Goal: Task Accomplishment & Management: Manage account settings

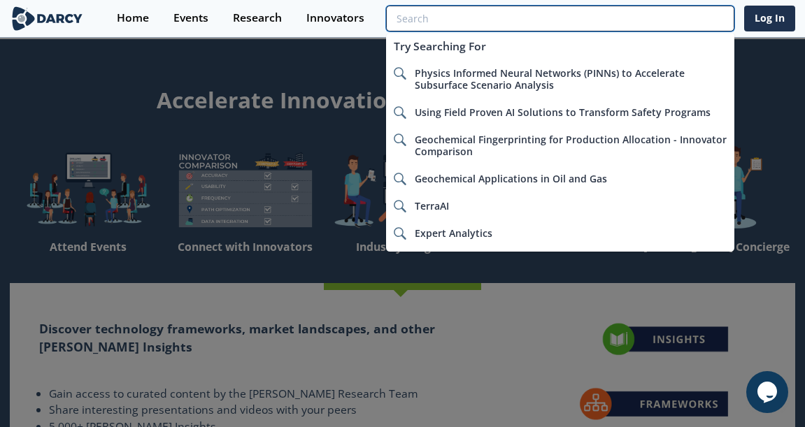
click at [638, 17] on input "search" at bounding box center [560, 19] width 348 height 26
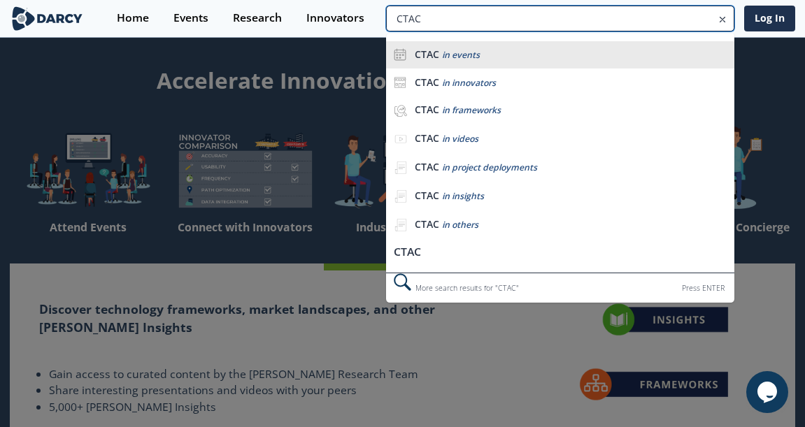
scroll to position [20, 0]
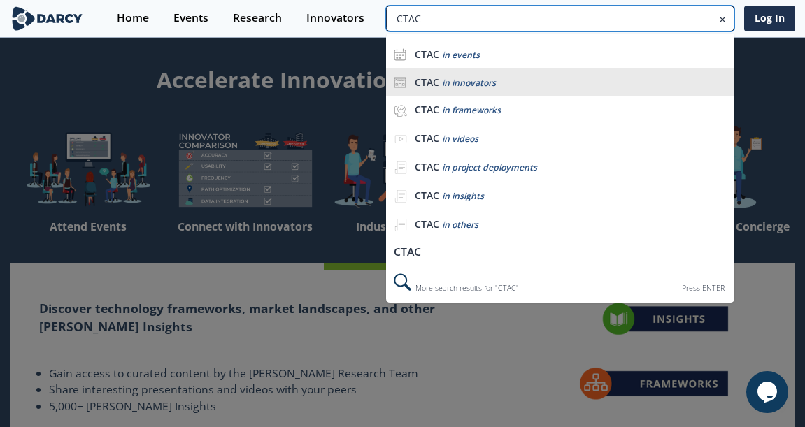
type input "CTAC"
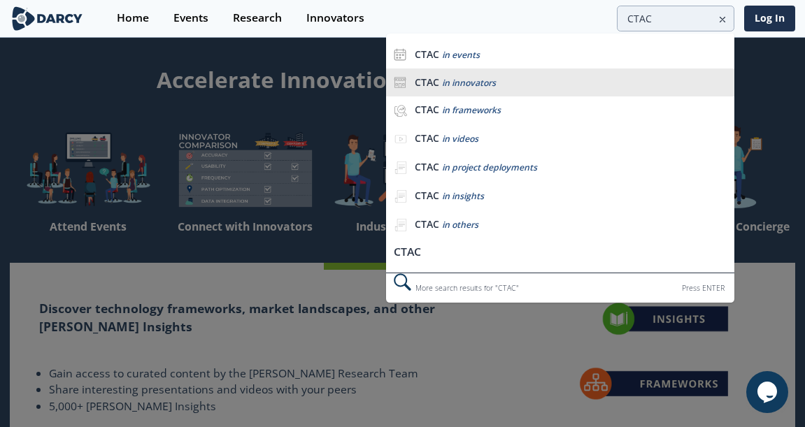
click at [495, 82] on span "in innovators" at bounding box center [469, 83] width 54 height 12
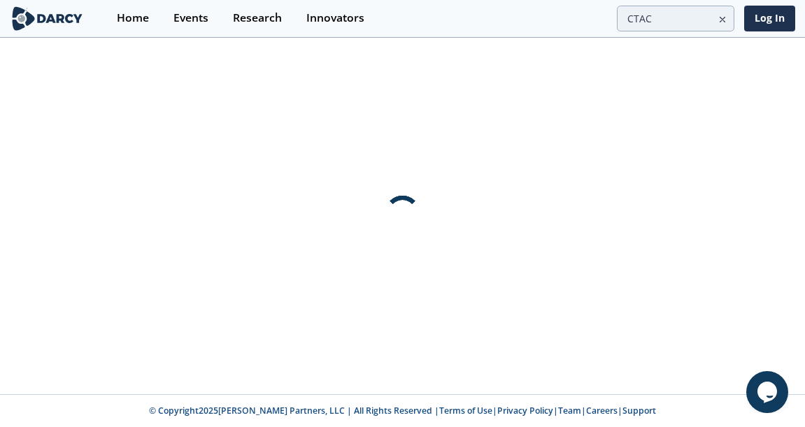
scroll to position [0, 0]
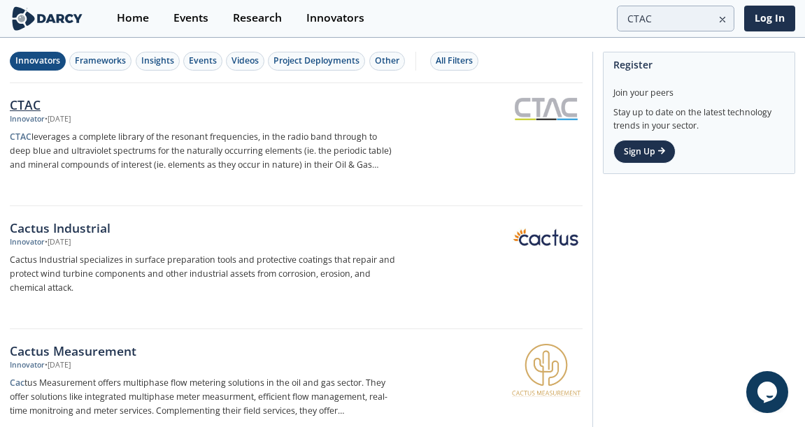
click at [27, 105] on div "CTAC" at bounding box center [203, 105] width 387 height 18
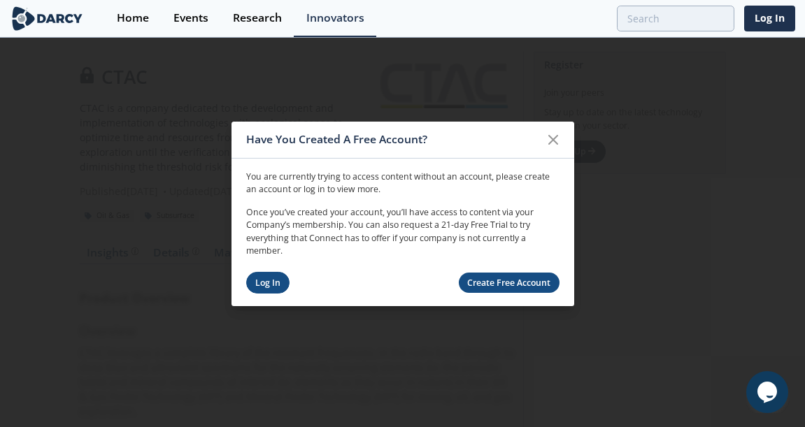
click at [257, 282] on link "Log In" at bounding box center [268, 283] width 44 height 22
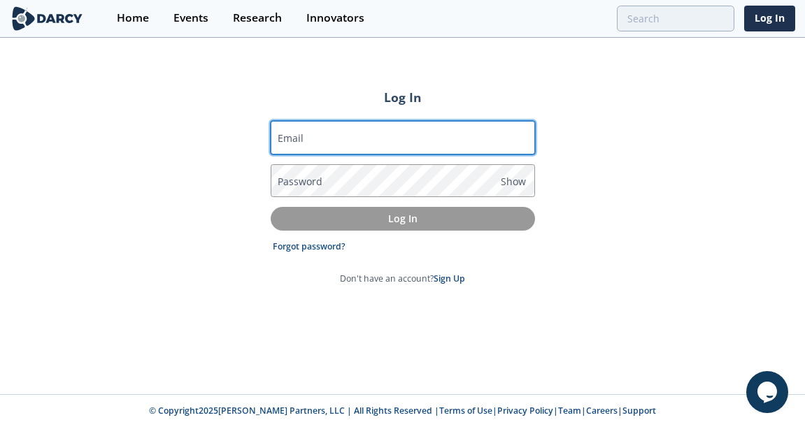
type input "[PERSON_NAME][EMAIL_ADDRESS][PERSON_NAME][DOMAIN_NAME]"
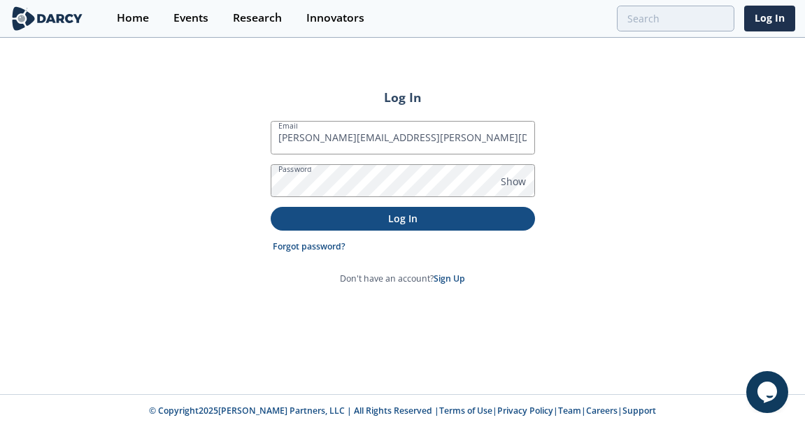
click at [352, 223] on p "Log In" at bounding box center [402, 218] width 245 height 15
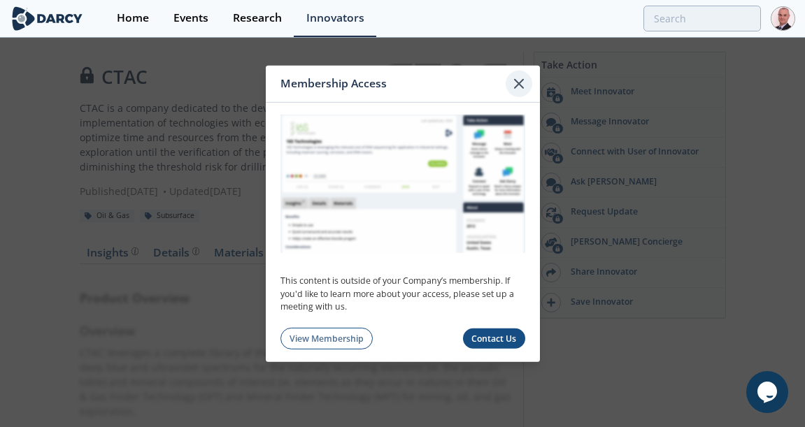
click at [519, 83] on icon at bounding box center [518, 83] width 17 height 17
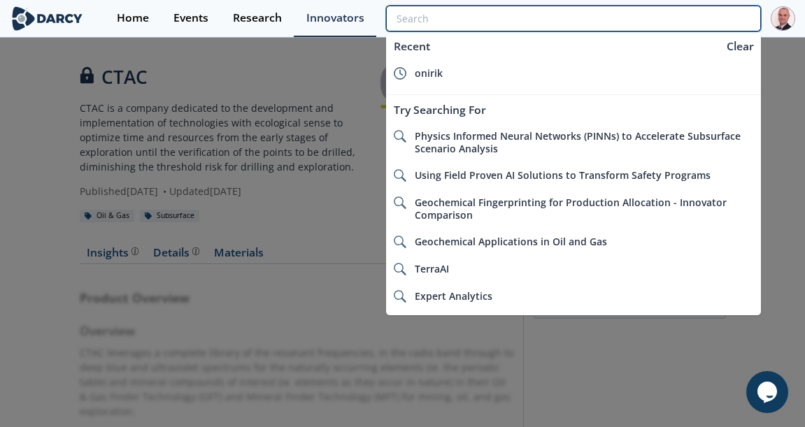
click at [679, 16] on input "search" at bounding box center [573, 19] width 375 height 26
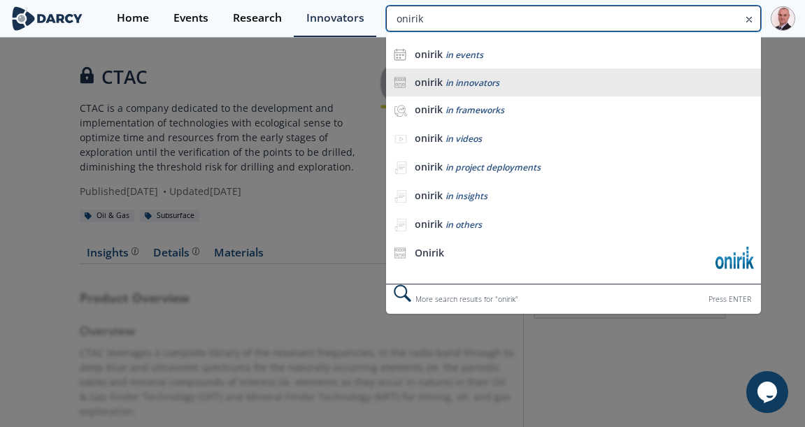
type input "onirik"
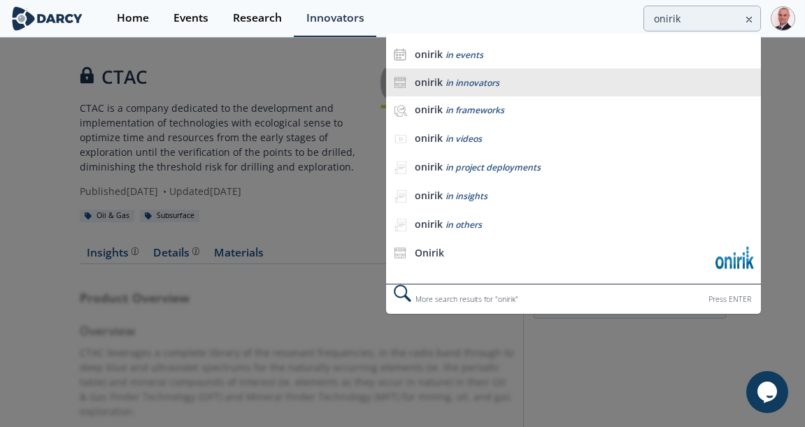
click at [531, 76] on div "onirik in innovators" at bounding box center [584, 82] width 338 height 13
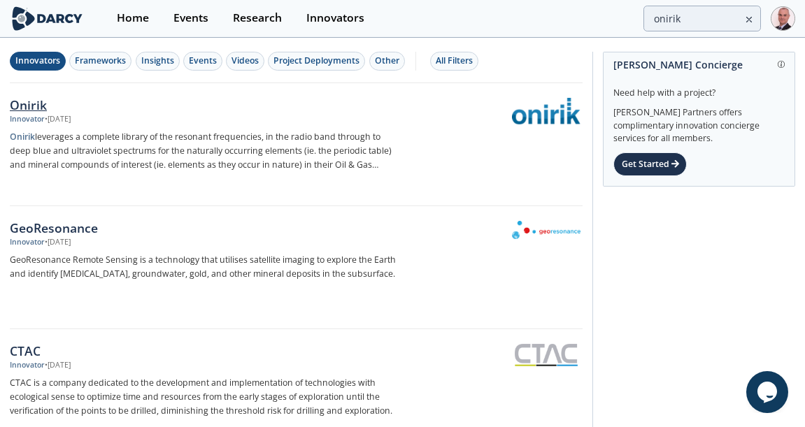
click at [28, 104] on div "Onirik" at bounding box center [203, 105] width 387 height 18
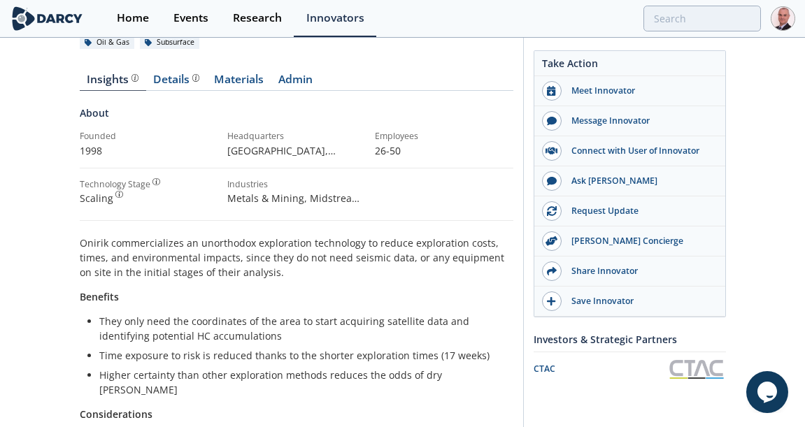
scroll to position [154, 0]
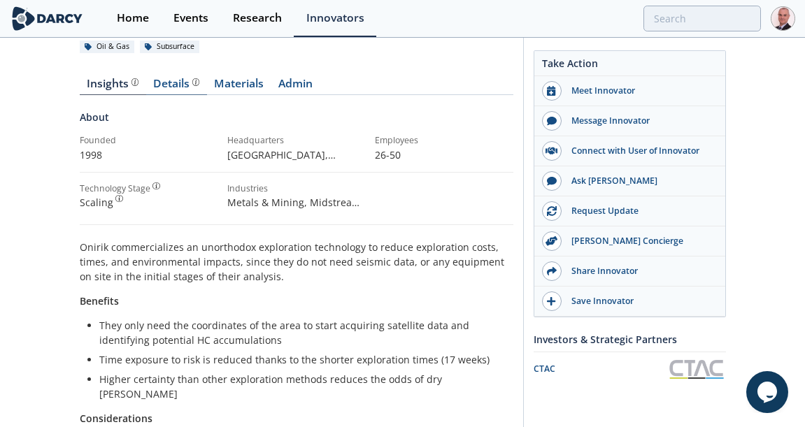
click at [168, 82] on div "Details" at bounding box center [176, 83] width 46 height 11
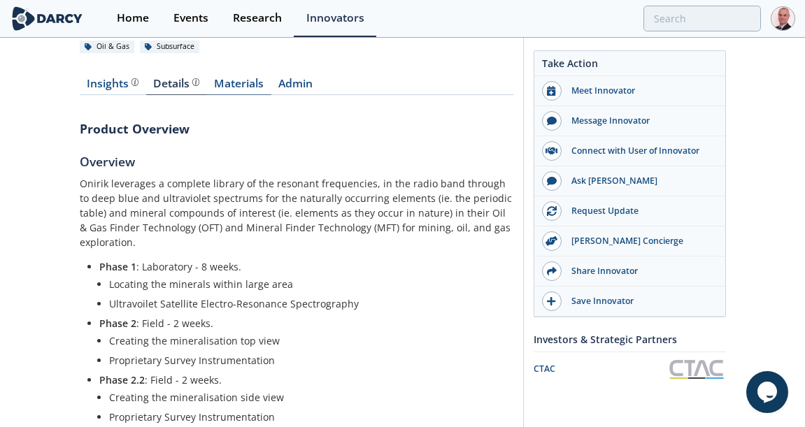
click at [231, 82] on link "Materials" at bounding box center [239, 86] width 64 height 17
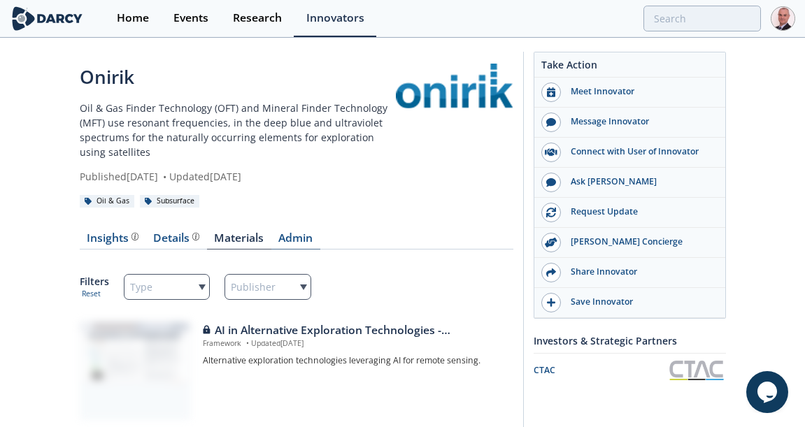
click at [300, 239] on link "Admin" at bounding box center [295, 241] width 49 height 17
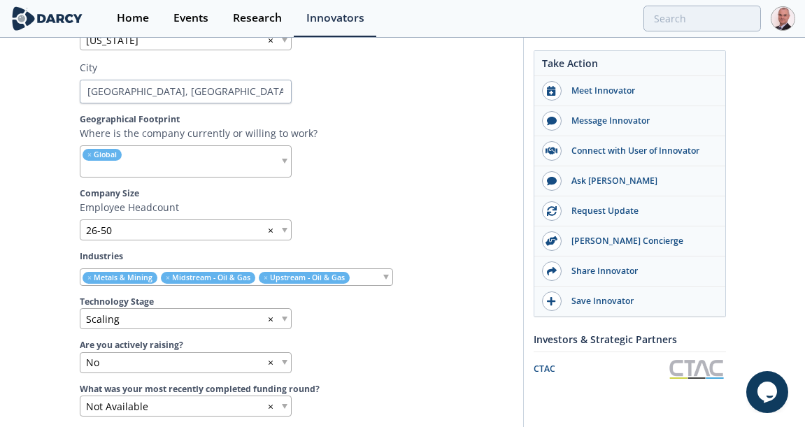
scroll to position [660, 0]
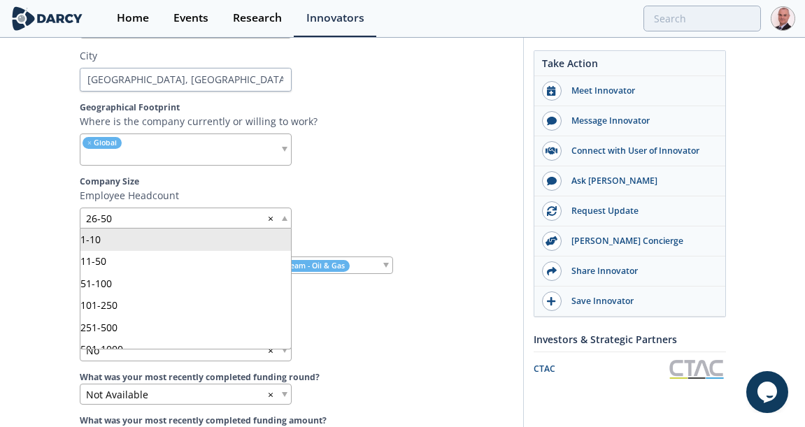
click at [285, 217] on span at bounding box center [285, 218] width 6 height 5
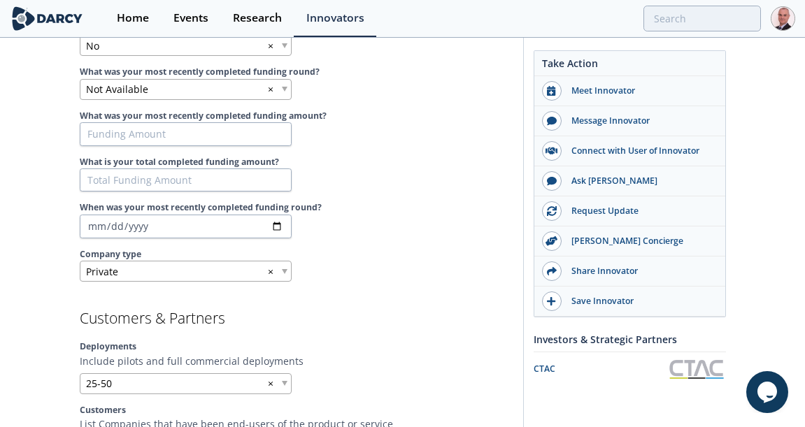
scroll to position [972, 0]
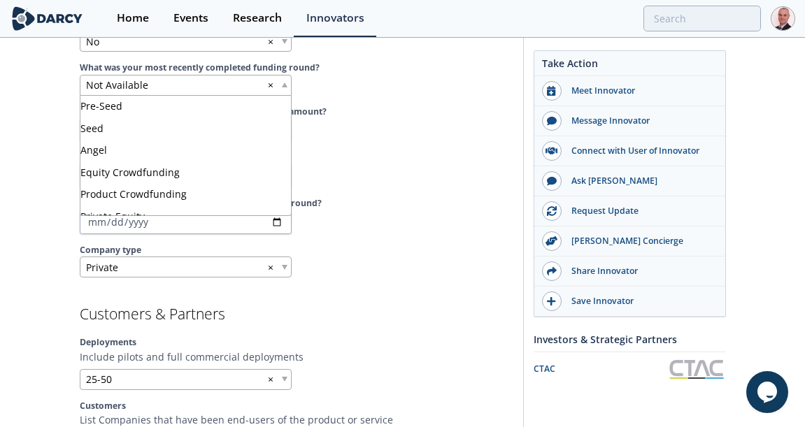
click at [282, 82] on span at bounding box center [285, 84] width 6 height 5
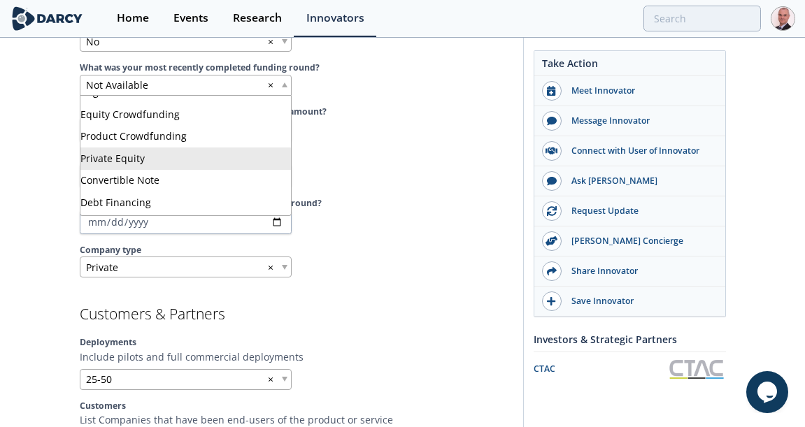
scroll to position [59, 0]
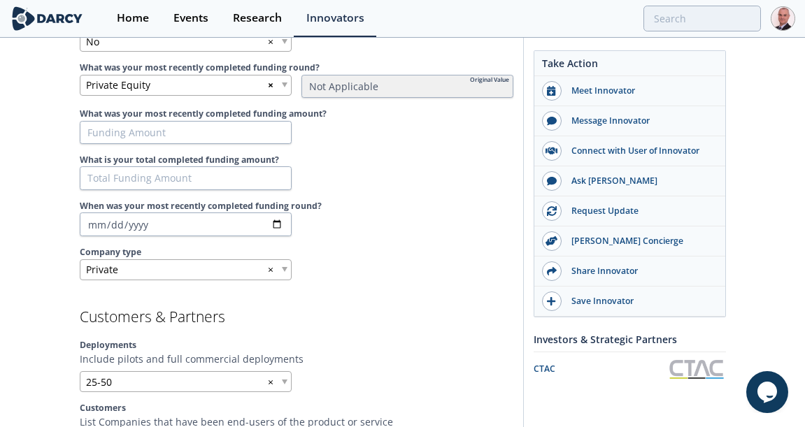
click at [272, 82] on span "×" at bounding box center [271, 85] width 6 height 15
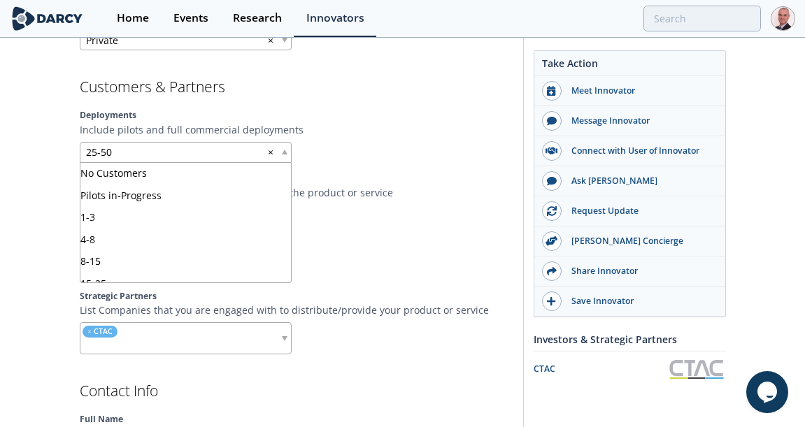
scroll to position [34, 0]
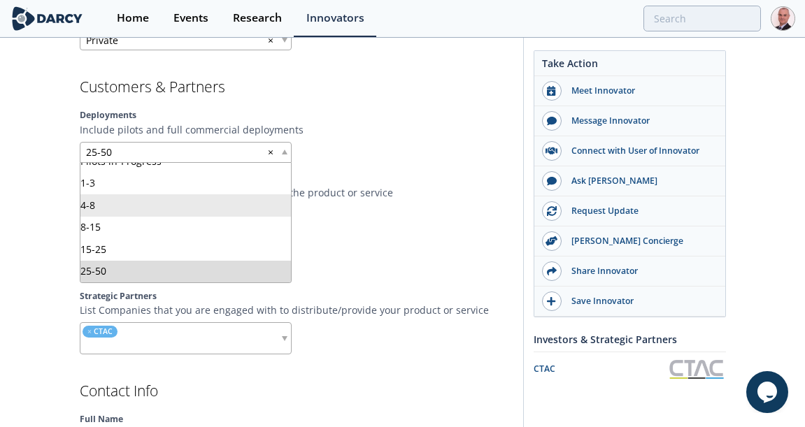
drag, startPoint x: 284, startPoint y: 150, endPoint x: 259, endPoint y: 208, distance: 62.6
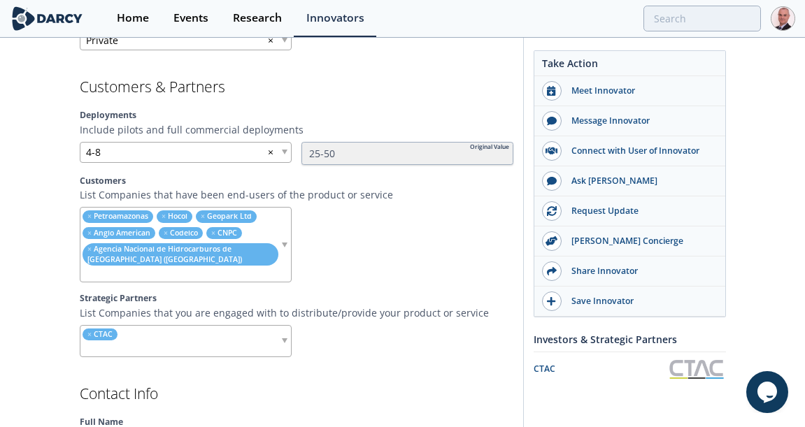
scroll to position [1205, 0]
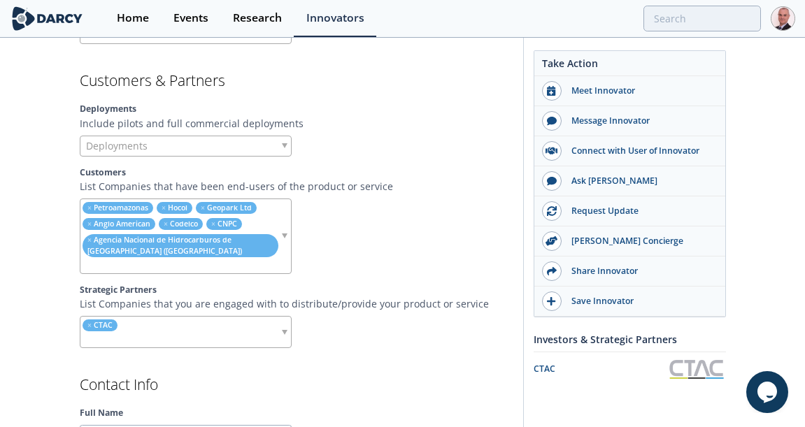
click at [283, 145] on span at bounding box center [285, 145] width 6 height 5
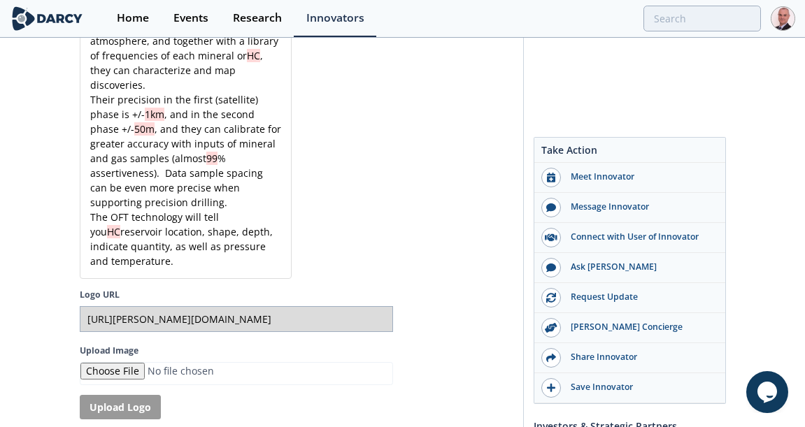
scroll to position [3651, 0]
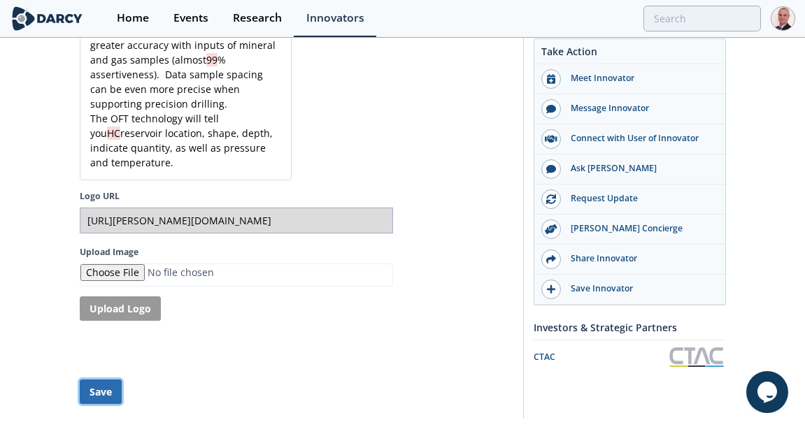
click at [106, 380] on button "Save" at bounding box center [101, 392] width 42 height 24
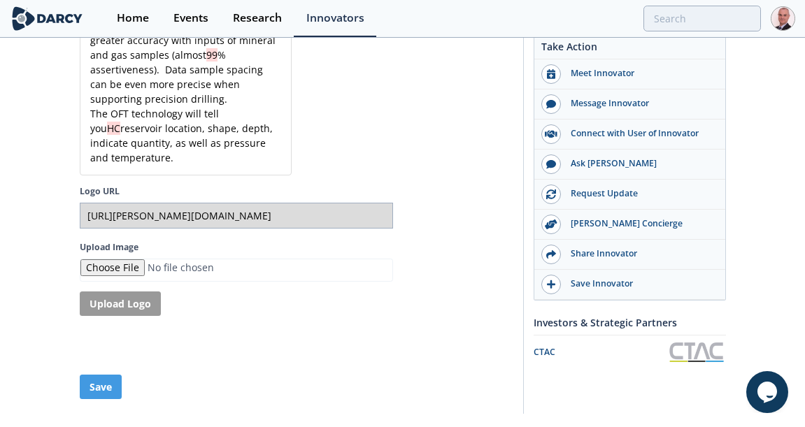
scroll to position [3646, 0]
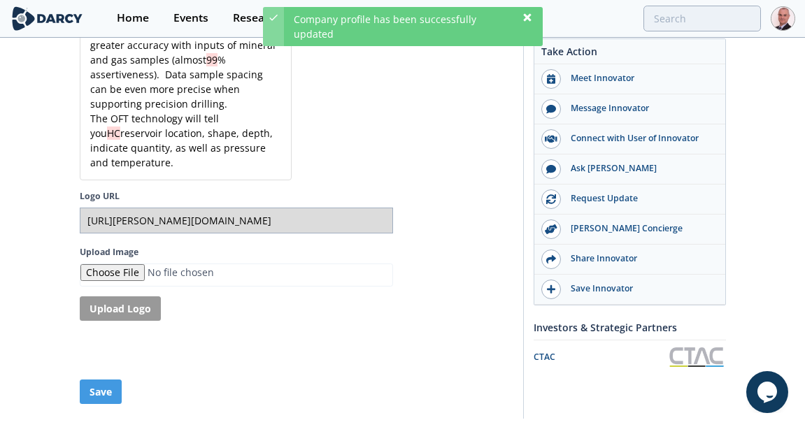
click at [526, 17] on icon at bounding box center [527, 17] width 8 height 8
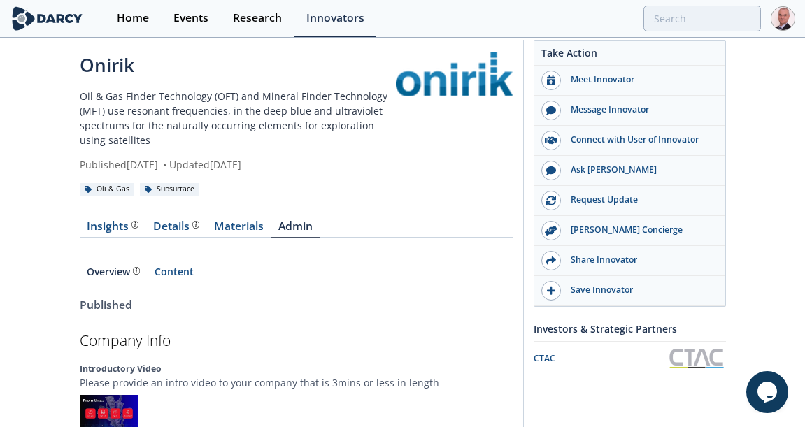
scroll to position [0, 0]
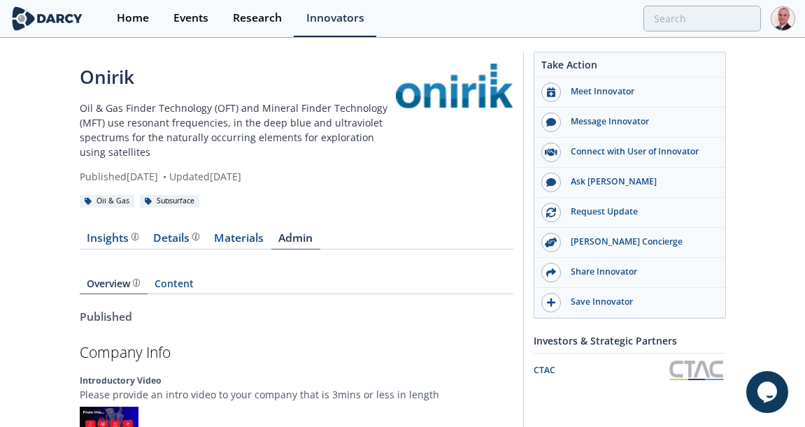
click at [787, 20] on img at bounding box center [782, 18] width 24 height 24
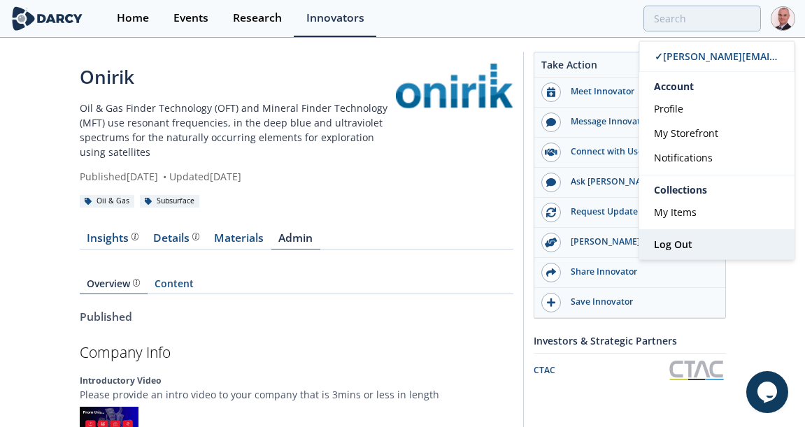
click at [675, 243] on span "Log Out" at bounding box center [673, 244] width 38 height 13
